Goal: Check status: Check status

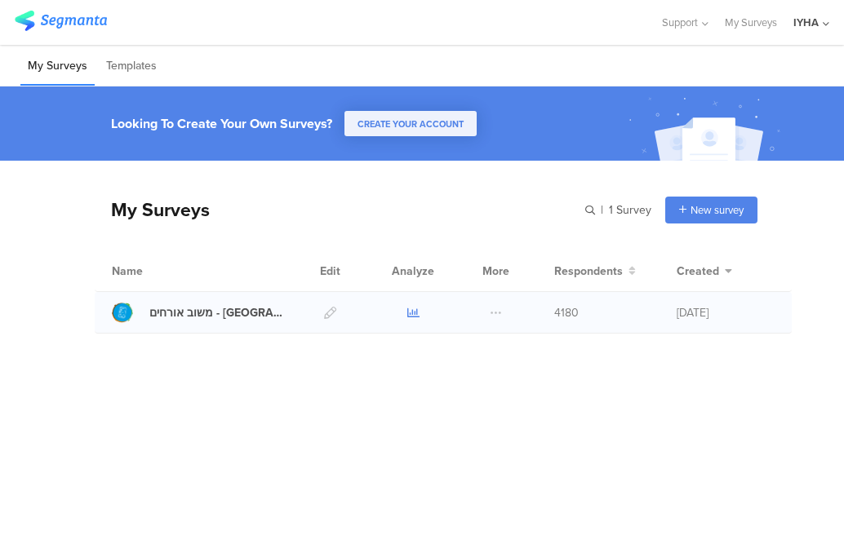
click at [413, 313] on icon at bounding box center [413, 313] width 12 height 12
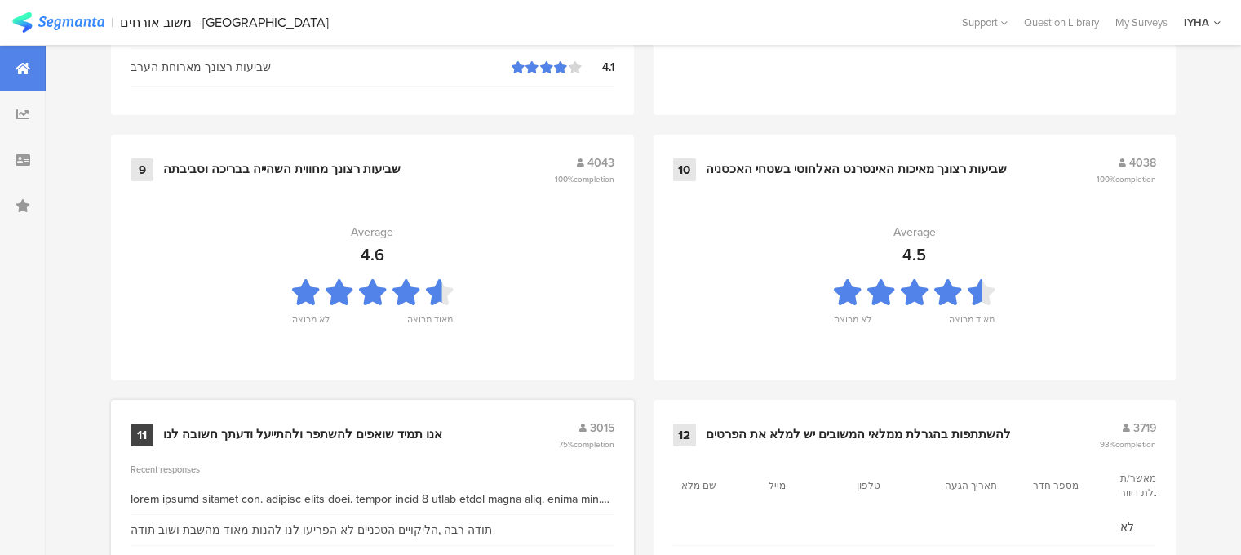
scroll to position [1839, 0]
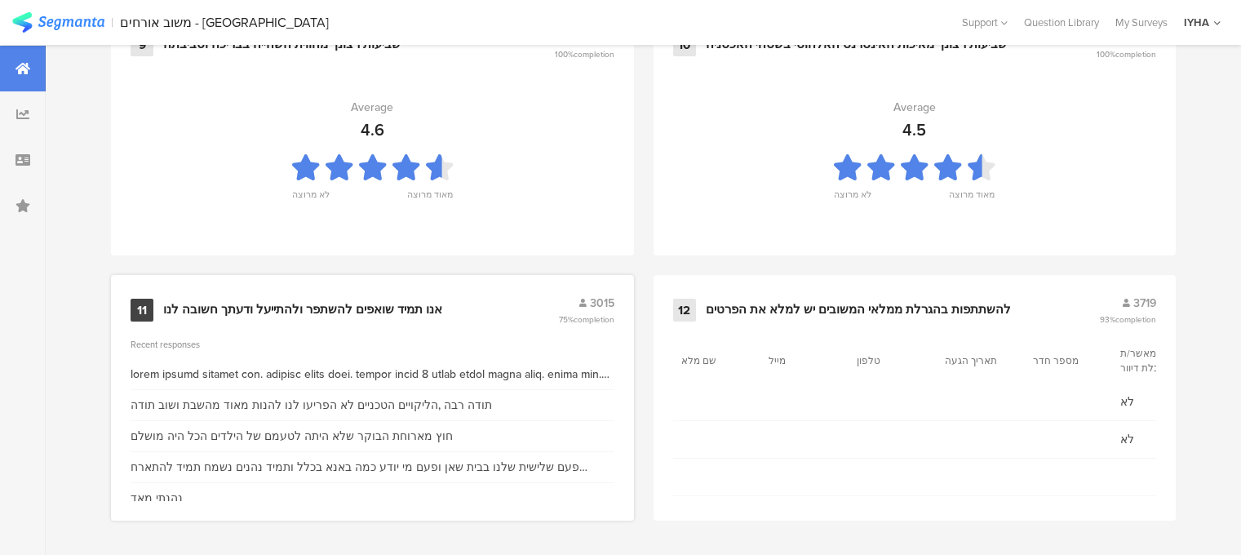
click at [291, 315] on div "אנו תמיד שואפים להשתפר ולהתייעל ודעתך חשובה לנו" at bounding box center [302, 310] width 279 height 16
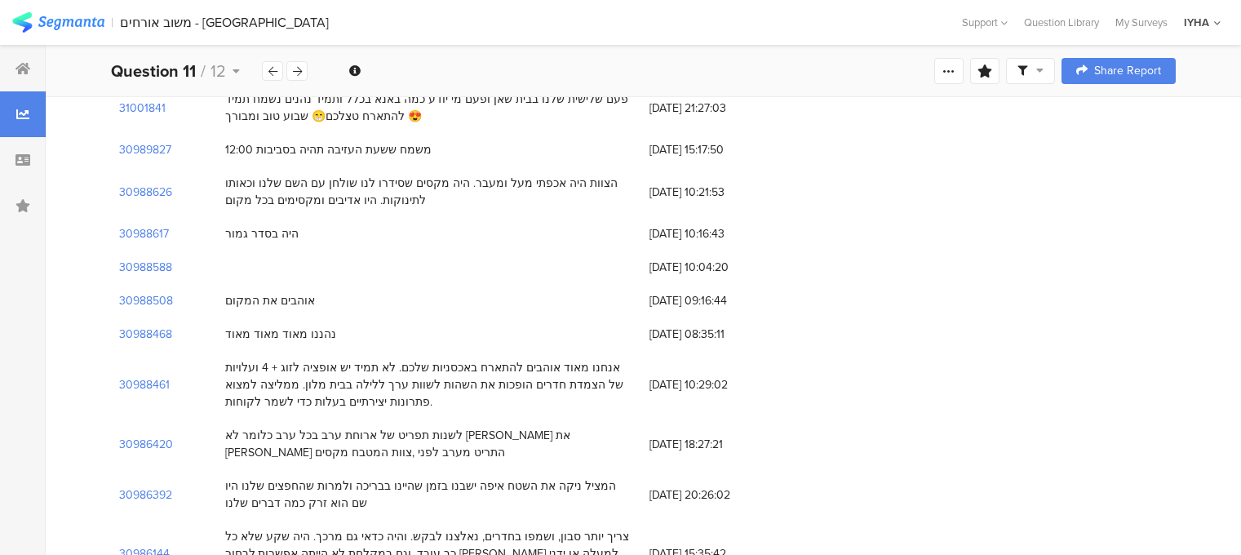
scroll to position [163, 0]
